Goal: Obtain resource: Download file/media

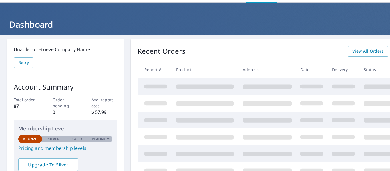
scroll to position [29, 0]
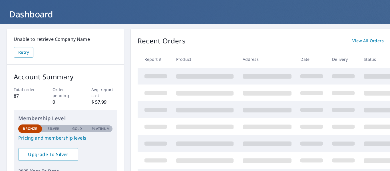
click at [179, 79] on span at bounding box center [204, 76] width 57 height 5
click at [372, 43] on span "View All Orders" at bounding box center [367, 40] width 31 height 7
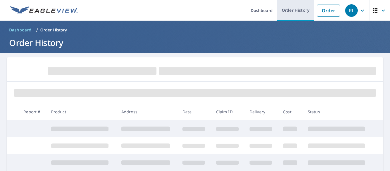
click at [293, 11] on link "Order History" at bounding box center [295, 10] width 37 height 21
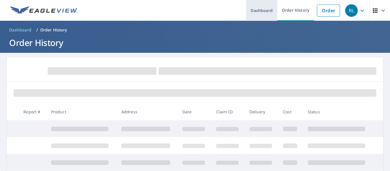
click at [264, 11] on link "Dashboard" at bounding box center [261, 10] width 31 height 21
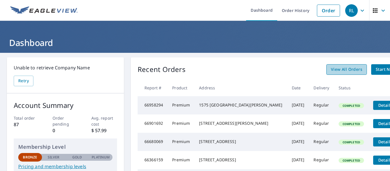
click at [331, 72] on span "View All Orders" at bounding box center [346, 69] width 31 height 7
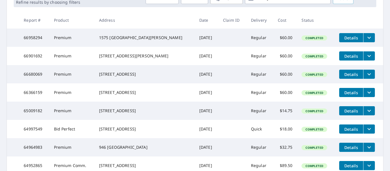
scroll to position [203, 0]
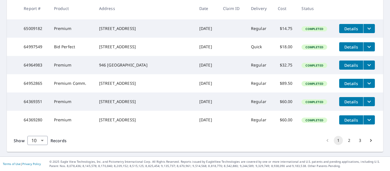
click at [346, 140] on button "2" at bounding box center [349, 140] width 9 height 9
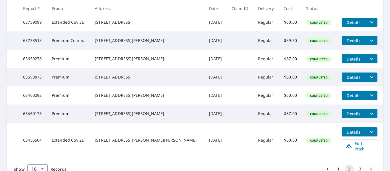
scroll to position [223, 0]
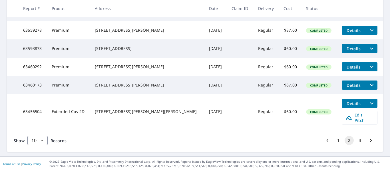
click at [345, 141] on button "2" at bounding box center [349, 140] width 9 height 9
click at [368, 141] on icon "Go to next page" at bounding box center [371, 141] width 6 height 6
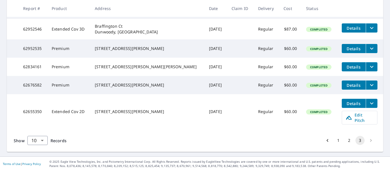
scroll to position [172, 0]
click at [366, 141] on li "pagination navigation" at bounding box center [371, 140] width 11 height 9
click at [346, 141] on button "2" at bounding box center [349, 140] width 9 height 9
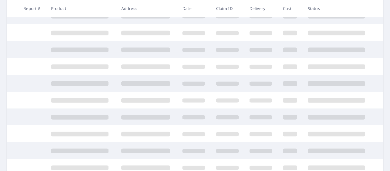
scroll to position [160, 0]
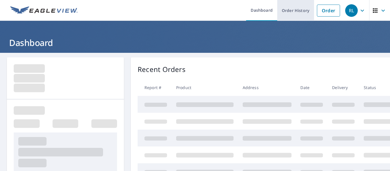
click at [284, 11] on link "Order History" at bounding box center [295, 10] width 37 height 21
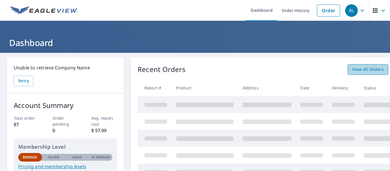
click at [371, 70] on span "View All Orders" at bounding box center [367, 69] width 31 height 7
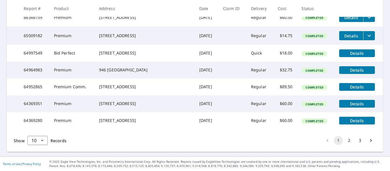
scroll to position [203, 0]
click at [345, 141] on button "2" at bounding box center [349, 140] width 9 height 9
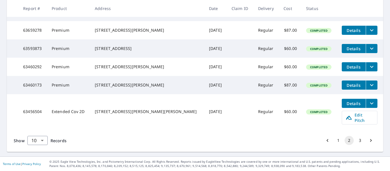
scroll to position [223, 0]
click at [356, 141] on button "3" at bounding box center [360, 140] width 9 height 9
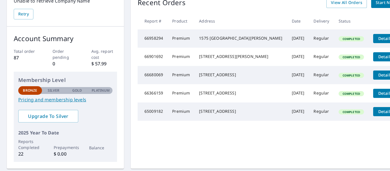
scroll to position [57, 0]
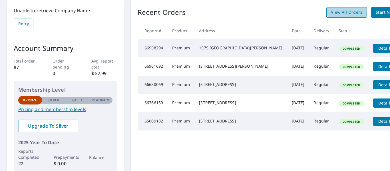
click at [331, 13] on span "View All Orders" at bounding box center [346, 12] width 31 height 7
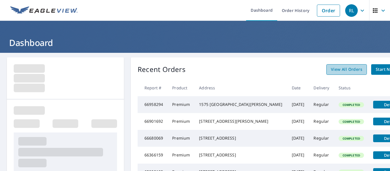
click at [331, 71] on span "View All Orders" at bounding box center [346, 69] width 31 height 7
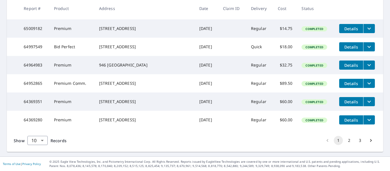
scroll to position [203, 0]
click at [345, 141] on button "2" at bounding box center [349, 140] width 9 height 9
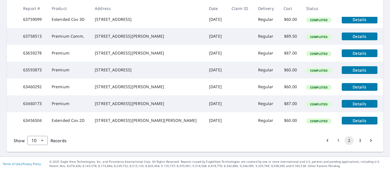
scroll to position [203, 0]
click at [356, 140] on button "3" at bounding box center [360, 140] width 9 height 9
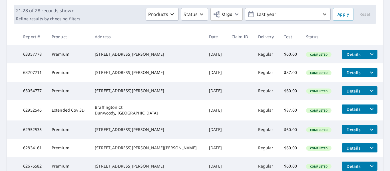
scroll to position [87, 0]
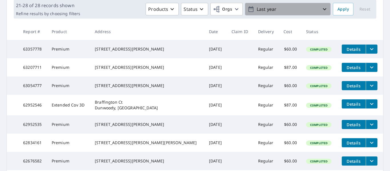
click at [321, 7] on icon "button" at bounding box center [324, 9] width 7 height 7
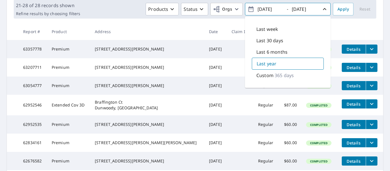
click at [279, 10] on input "2024/10/06" at bounding box center [270, 9] width 28 height 9
click at [248, 10] on icon "button" at bounding box center [251, 9] width 7 height 7
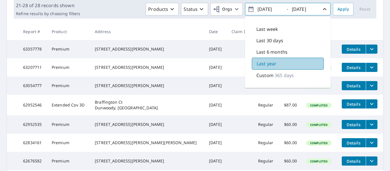
click at [266, 65] on p "Last year" at bounding box center [267, 63] width 20 height 7
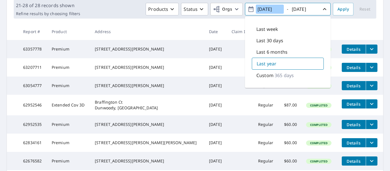
click at [262, 8] on input "2024/10/06" at bounding box center [270, 9] width 28 height 9
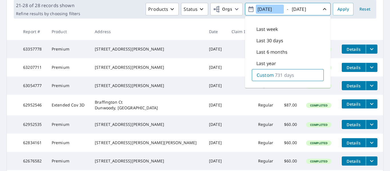
type input "2023/10/06"
click at [286, 76] on p "731 days" at bounding box center [284, 75] width 19 height 7
click at [229, 105] on td at bounding box center [240, 105] width 27 height 21
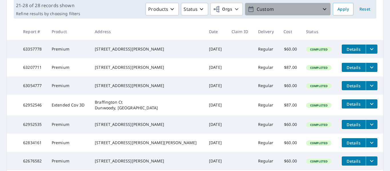
click at [321, 9] on icon "button" at bounding box center [324, 9] width 7 height 7
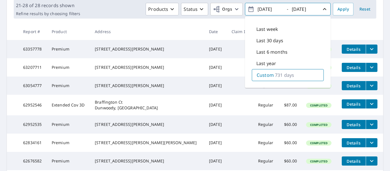
click at [227, 109] on td at bounding box center [240, 105] width 27 height 21
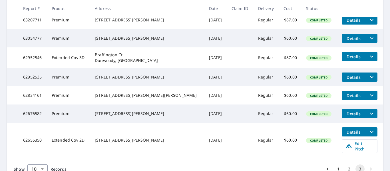
scroll to position [172, 0]
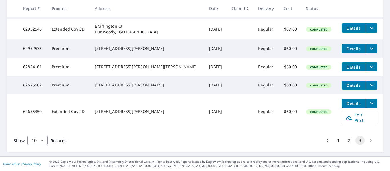
click at [366, 140] on li "pagination navigation" at bounding box center [371, 140] width 11 height 9
click at [345, 141] on button "2" at bounding box center [349, 140] width 9 height 9
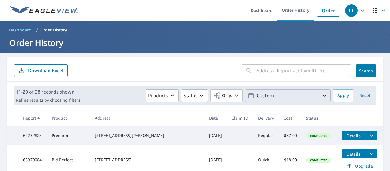
click at [321, 96] on icon "button" at bounding box center [324, 95] width 7 height 7
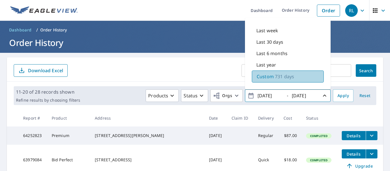
click at [268, 75] on p "Custom" at bounding box center [265, 76] width 17 height 7
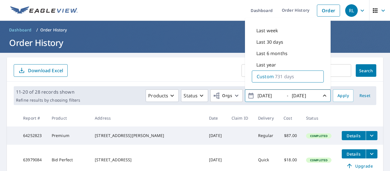
click at [269, 66] on p "Last year" at bounding box center [266, 64] width 20 height 7
type input "2024/10/06"
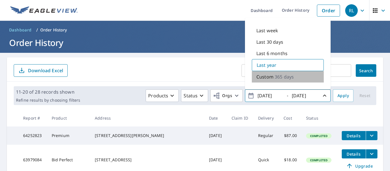
click at [275, 77] on p "365 days" at bounding box center [284, 76] width 19 height 7
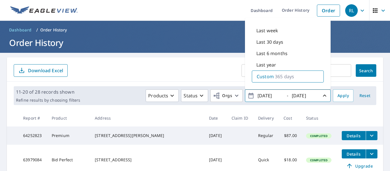
click at [275, 77] on p "365 days" at bounding box center [284, 76] width 19 height 7
click at [322, 95] on icon "button" at bounding box center [324, 95] width 7 height 7
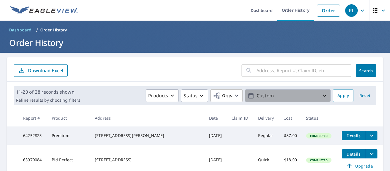
click at [321, 95] on icon "button" at bounding box center [324, 95] width 7 height 7
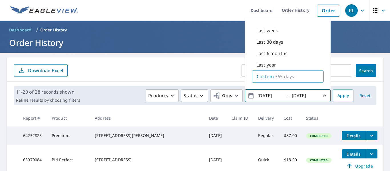
click at [248, 95] on icon "button" at bounding box center [251, 95] width 7 height 7
drag, startPoint x: 278, startPoint y: 96, endPoint x: 284, endPoint y: 97, distance: 5.4
click at [284, 97] on span "2024/10/06 - 2025/10/06" at bounding box center [288, 96] width 81 height 10
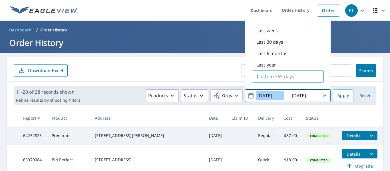
drag, startPoint x: 280, startPoint y: 95, endPoint x: 246, endPoint y: 95, distance: 34.0
click at [248, 95] on span "2024/10/06 - 2025/10/06" at bounding box center [288, 96] width 81 height 10
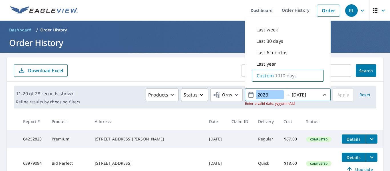
type input "2023"
click at [361, 95] on span "Reset" at bounding box center [365, 94] width 14 height 7
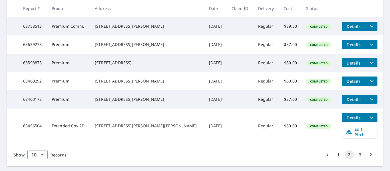
scroll to position [223, 0]
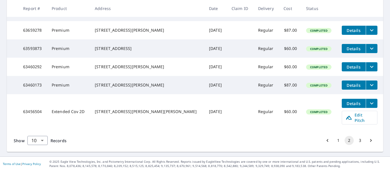
click at [356, 140] on button "3" at bounding box center [360, 140] width 9 height 9
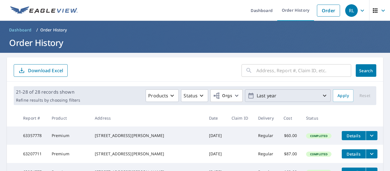
click at [323, 95] on icon "button" at bounding box center [324, 95] width 7 height 7
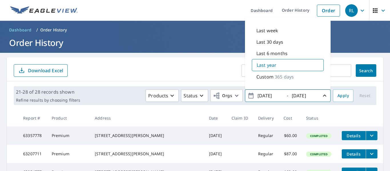
click at [264, 94] on input "2024/10/06" at bounding box center [270, 95] width 28 height 9
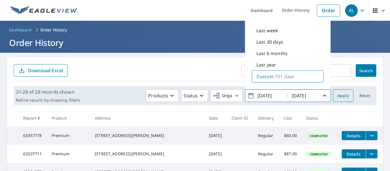
type input "2023/10/06"
click at [343, 97] on span "Apply" at bounding box center [343, 95] width 11 height 7
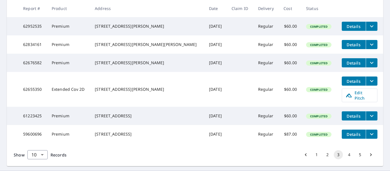
scroll to position [213, 0]
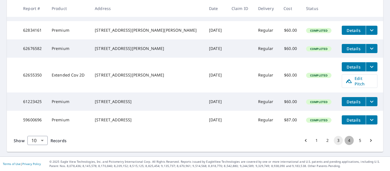
click at [345, 142] on button "4" at bounding box center [349, 140] width 9 height 9
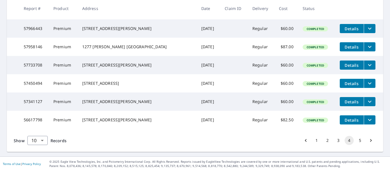
scroll to position [203, 0]
click at [356, 141] on button "5" at bounding box center [360, 140] width 9 height 9
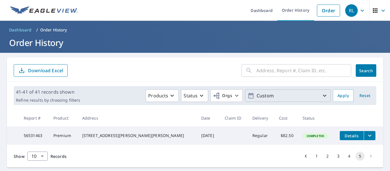
click at [321, 95] on icon "button" at bounding box center [324, 95] width 7 height 7
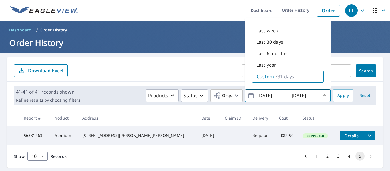
click at [271, 96] on input "2023/10/06" at bounding box center [270, 95] width 28 height 9
type input "2023/01/06"
click at [339, 97] on span "Apply" at bounding box center [343, 95] width 11 height 7
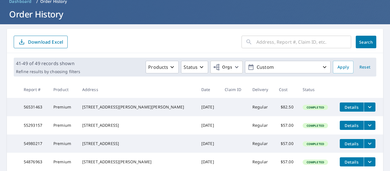
scroll to position [57, 0]
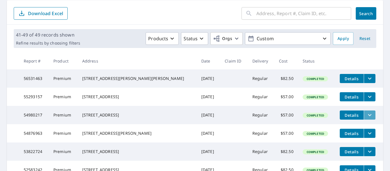
click at [366, 119] on icon "filesDropdownBtn-54980217" at bounding box center [369, 115] width 7 height 7
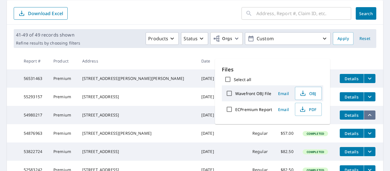
click at [366, 119] on icon "filesDropdownBtn-54980217" at bounding box center [369, 115] width 7 height 7
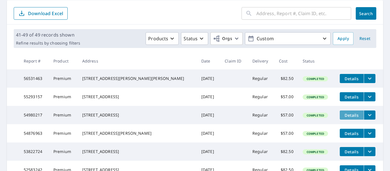
click at [343, 118] on span "Details" at bounding box center [351, 115] width 17 height 5
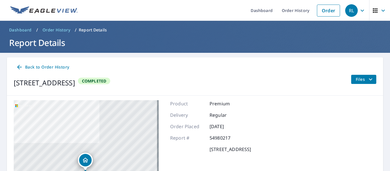
click at [367, 79] on icon "filesDropdownBtn-54980217" at bounding box center [370, 79] width 7 height 7
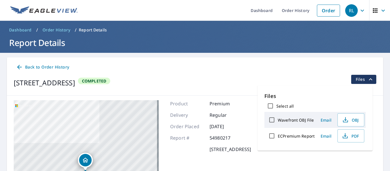
click at [273, 136] on input "ECPremium Report" at bounding box center [272, 136] width 12 height 12
checkbox input "true"
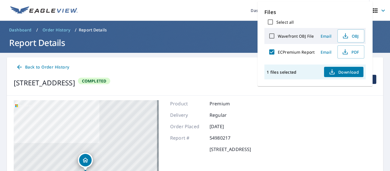
click at [339, 71] on span "Download" at bounding box center [344, 72] width 30 height 7
